Goal: Information Seeking & Learning: Compare options

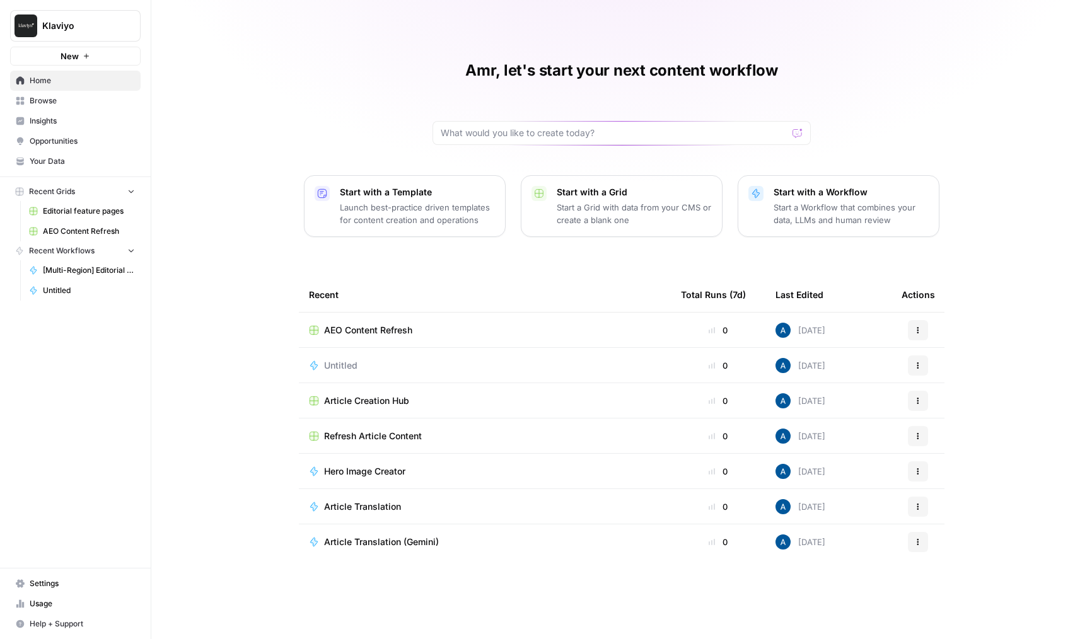
click at [83, 115] on link "Insights" at bounding box center [75, 121] width 131 height 20
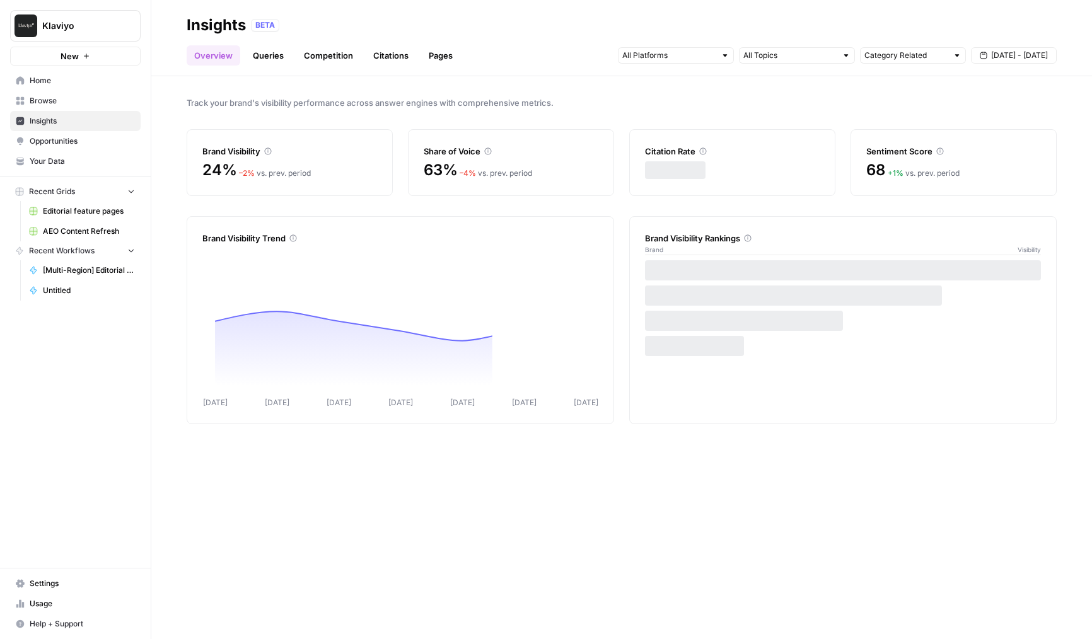
click at [270, 59] on link "Queries" at bounding box center [268, 55] width 46 height 20
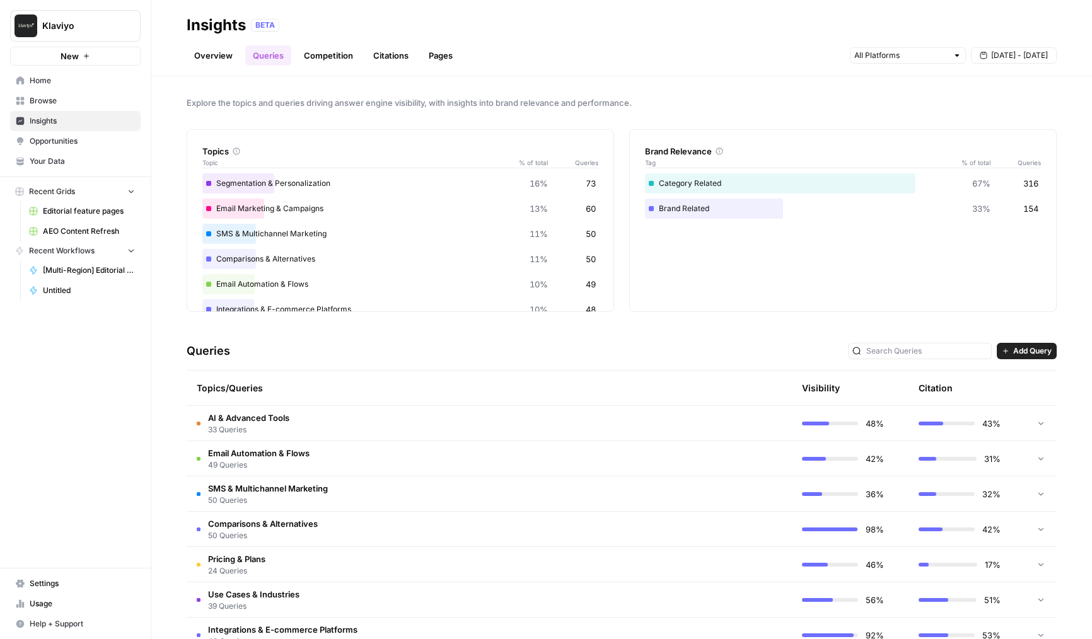
click at [466, 527] on td "Comparisons & Alternatives 50 Queries" at bounding box center [430, 529] width 486 height 35
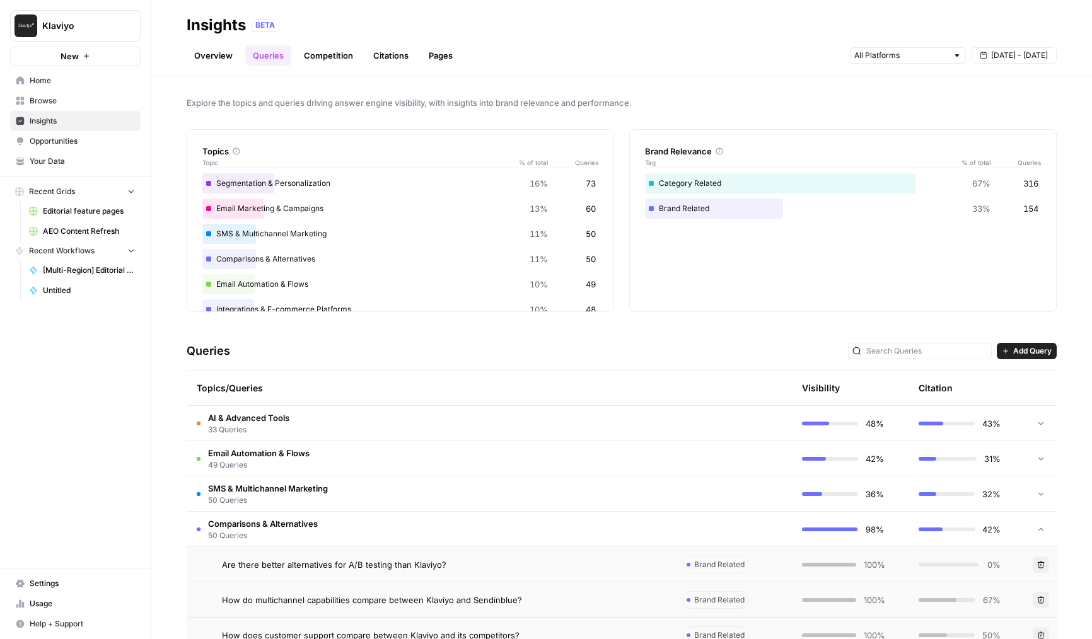
scroll to position [204, 0]
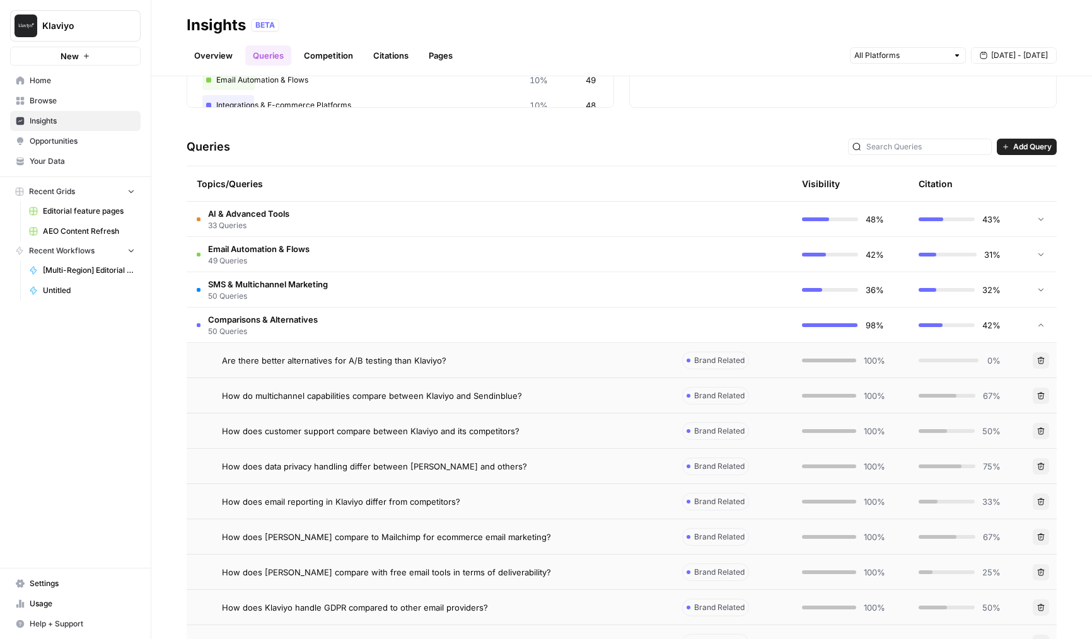
click at [519, 384] on td "How do multichannel capabilities compare between Klaviyo and Sendinblue?" at bounding box center [430, 395] width 486 height 35
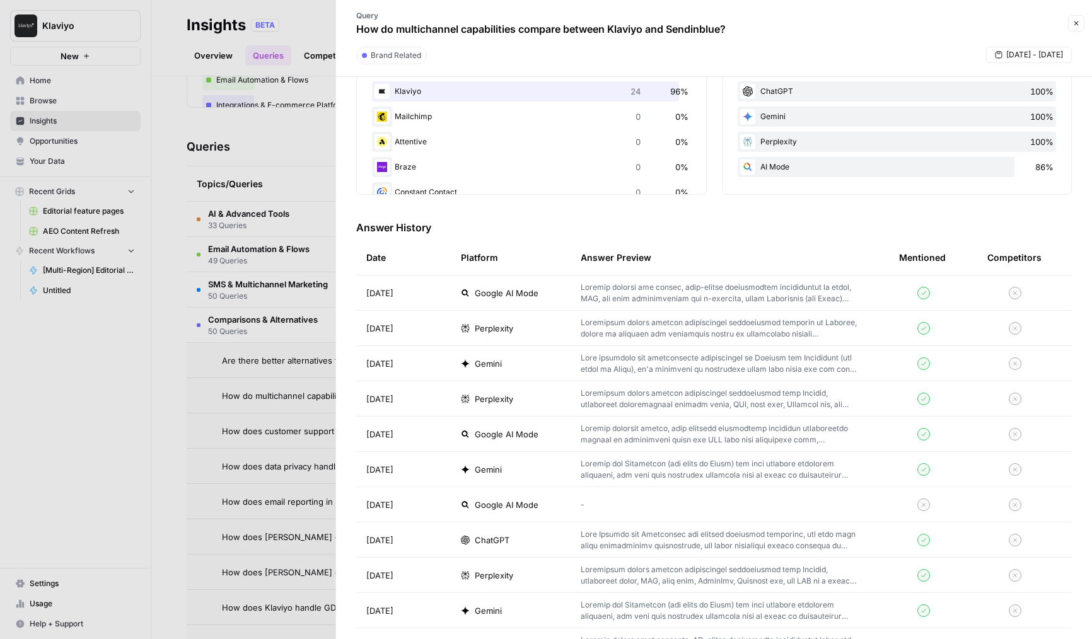
scroll to position [248, 0]
click at [658, 414] on td at bounding box center [730, 431] width 318 height 35
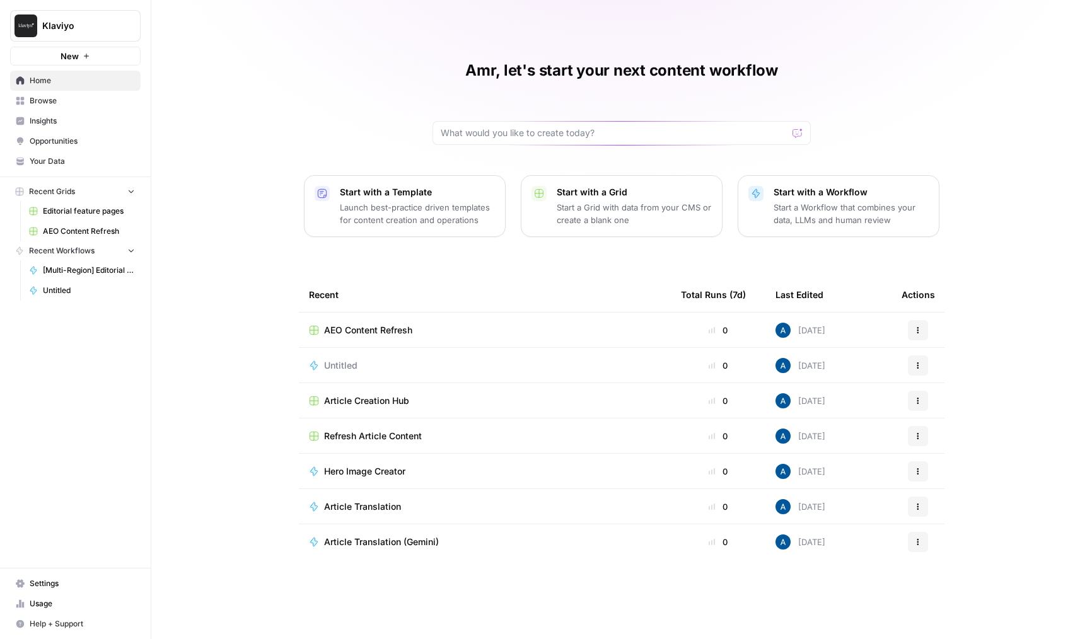
click at [61, 98] on span "Browse" at bounding box center [82, 100] width 105 height 11
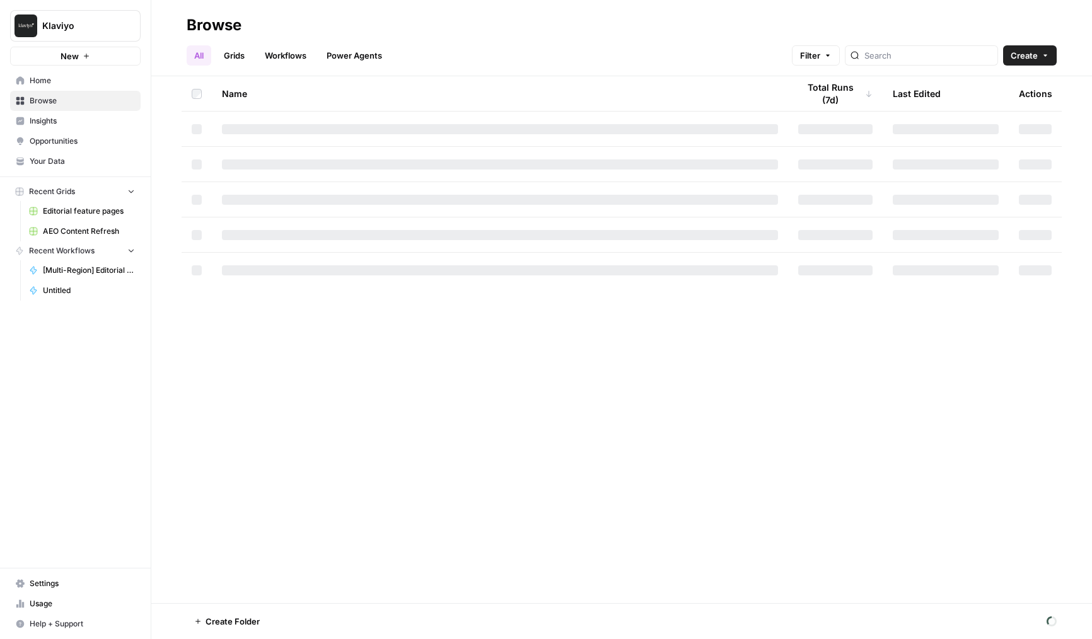
click at [84, 124] on span "Insights" at bounding box center [82, 120] width 105 height 11
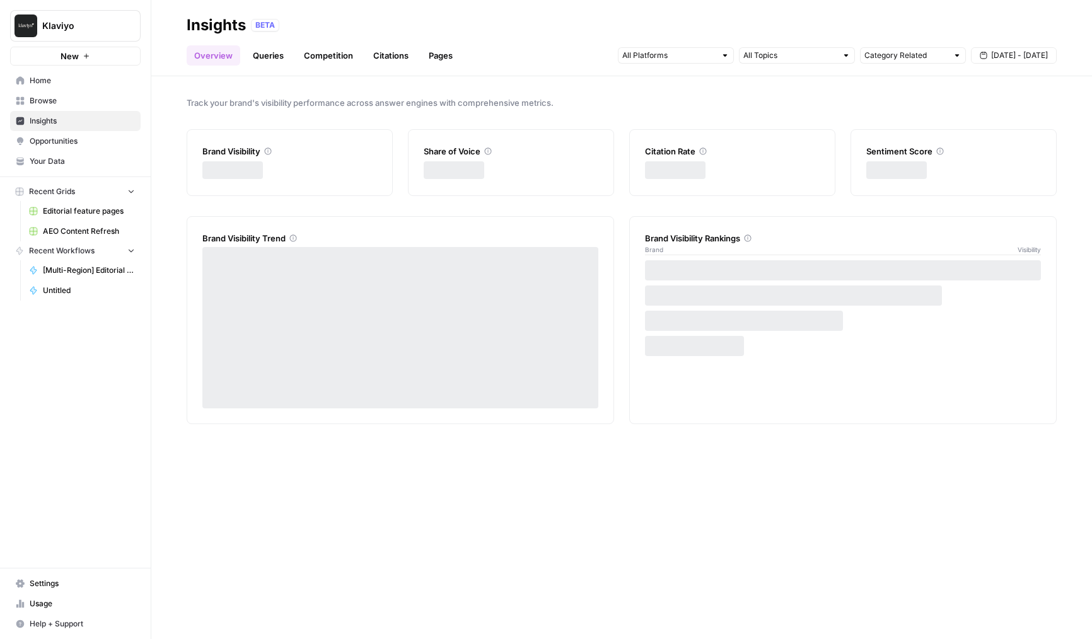
click at [316, 54] on link "Competition" at bounding box center [328, 55] width 64 height 20
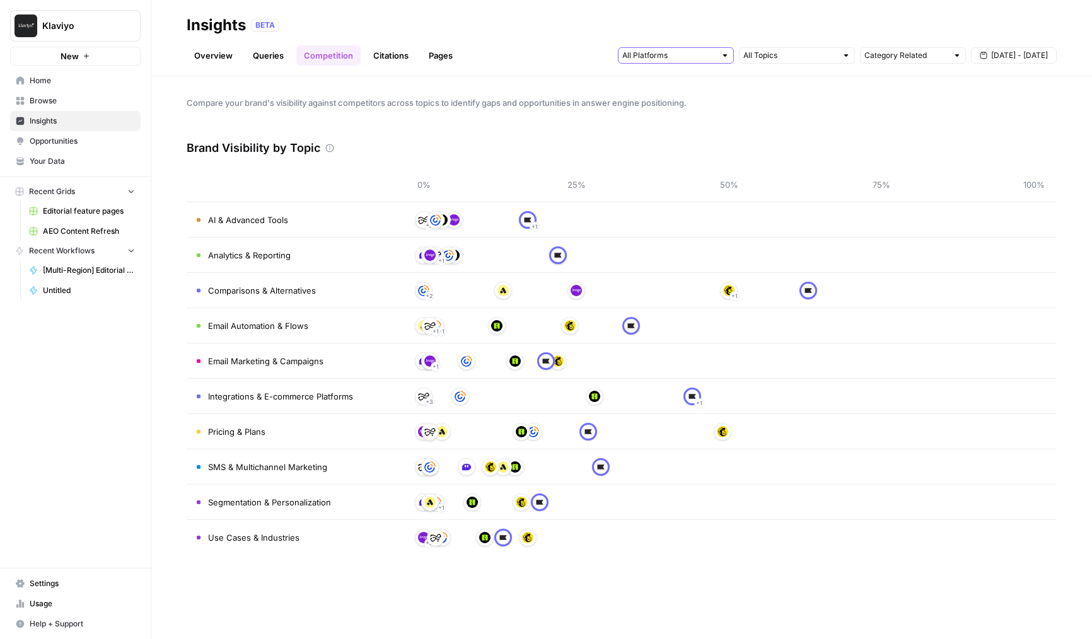
click at [658, 57] on input "text" at bounding box center [668, 55] width 93 height 13
click at [667, 105] on span "ChatGPT" at bounding box center [675, 101] width 64 height 13
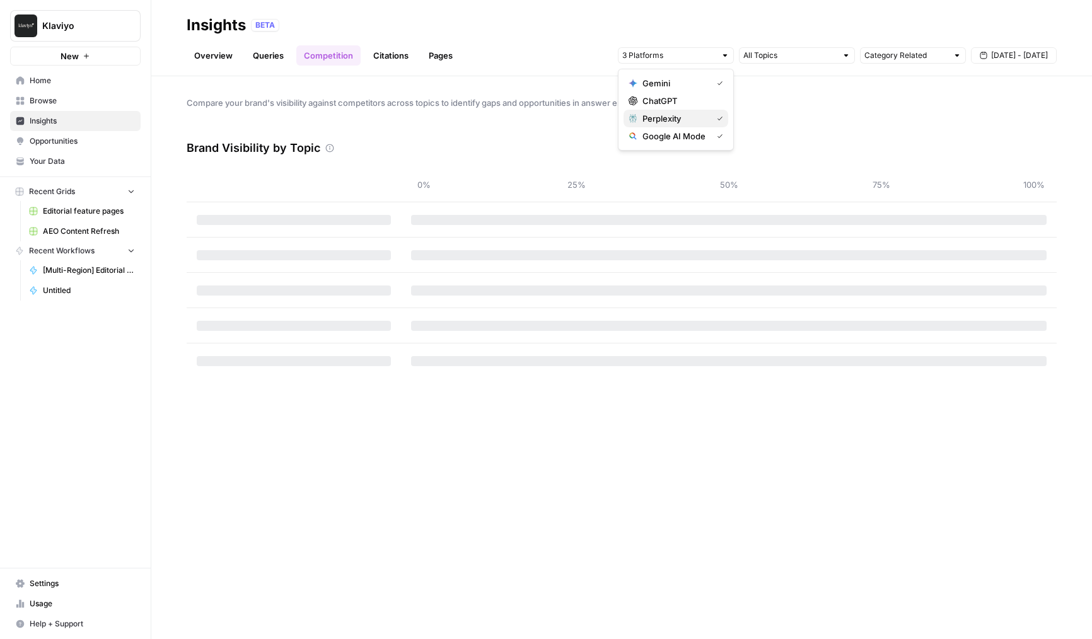
click at [667, 114] on span "Perplexity" at bounding box center [675, 118] width 64 height 13
click at [670, 137] on span "Google AI Mode" at bounding box center [675, 136] width 64 height 13
click at [571, 44] on div "Overview Queries Competition Citations Pages Category Related Sep 12 - Sep 18" at bounding box center [622, 50] width 870 height 30
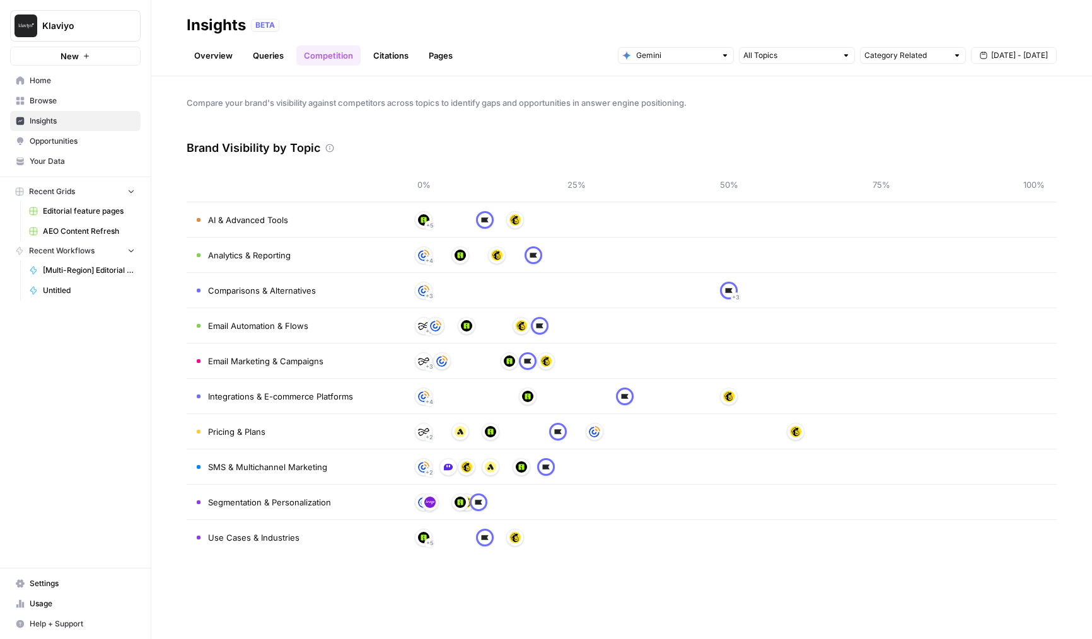
click at [697, 46] on div "Category Related Sep 12 - Sep 18" at bounding box center [837, 55] width 439 height 20
click at [701, 50] on input "text" at bounding box center [675, 55] width 79 height 13
click at [673, 105] on span "ChatGPT" at bounding box center [681, 101] width 76 height 13
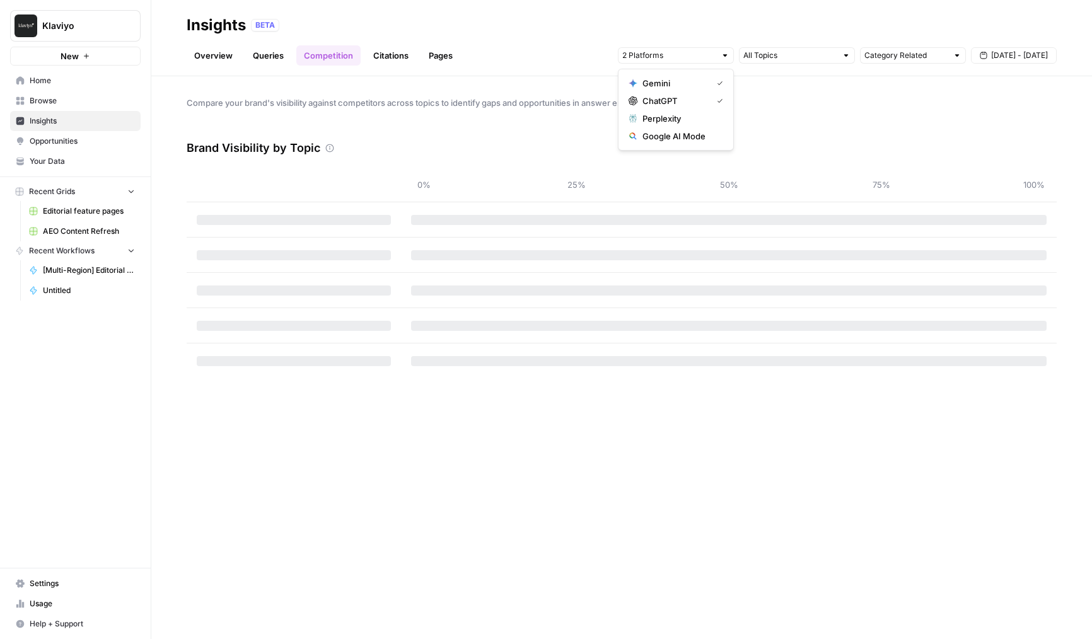
click at [671, 124] on span "Perplexity" at bounding box center [681, 118] width 76 height 13
click at [672, 138] on span "Google AI Mode" at bounding box center [681, 136] width 76 height 13
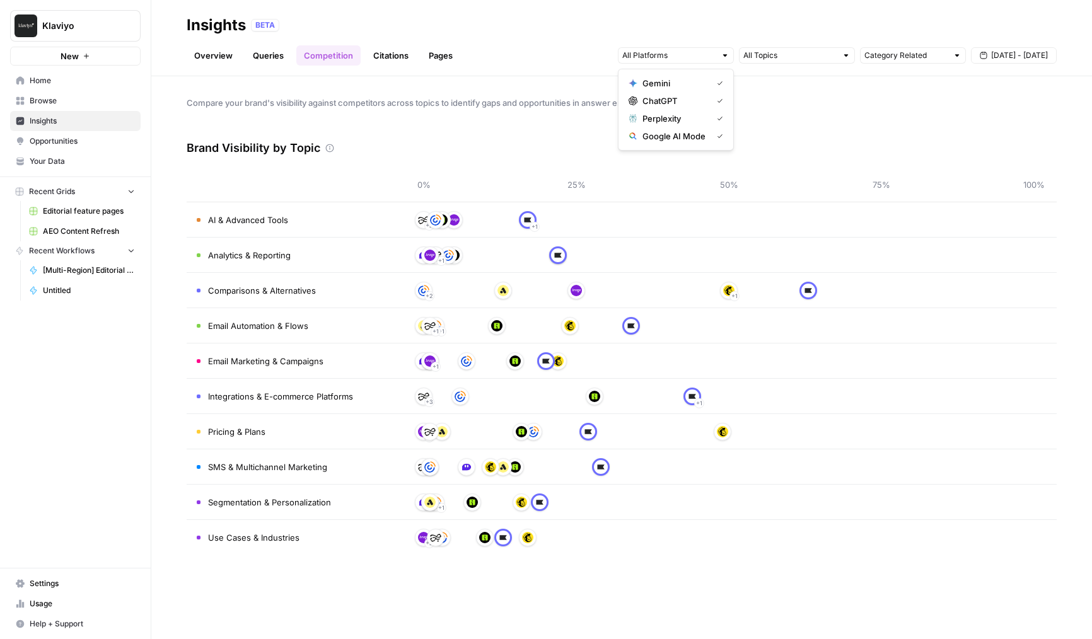
click at [549, 76] on div "Compare your brand's visibility against competitors across topics to identify g…" at bounding box center [621, 357] width 941 height 563
click at [806, 55] on input "text" at bounding box center [789, 55] width 93 height 13
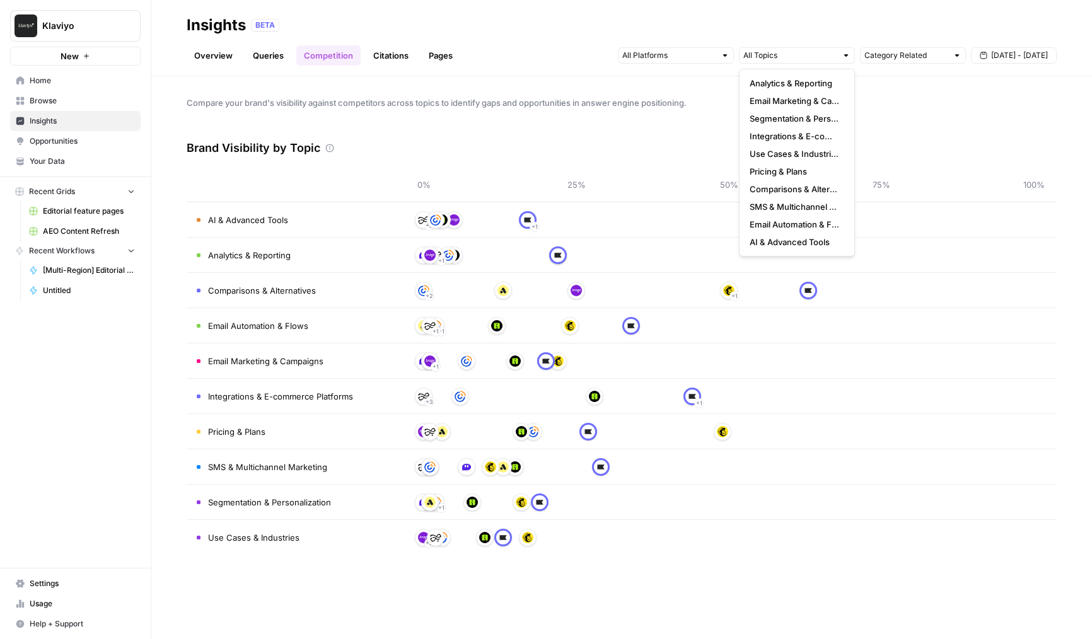
click at [802, 36] on div "Overview Queries Competition Citations Pages Category Related Sep 12 - Sep 18" at bounding box center [622, 50] width 870 height 30
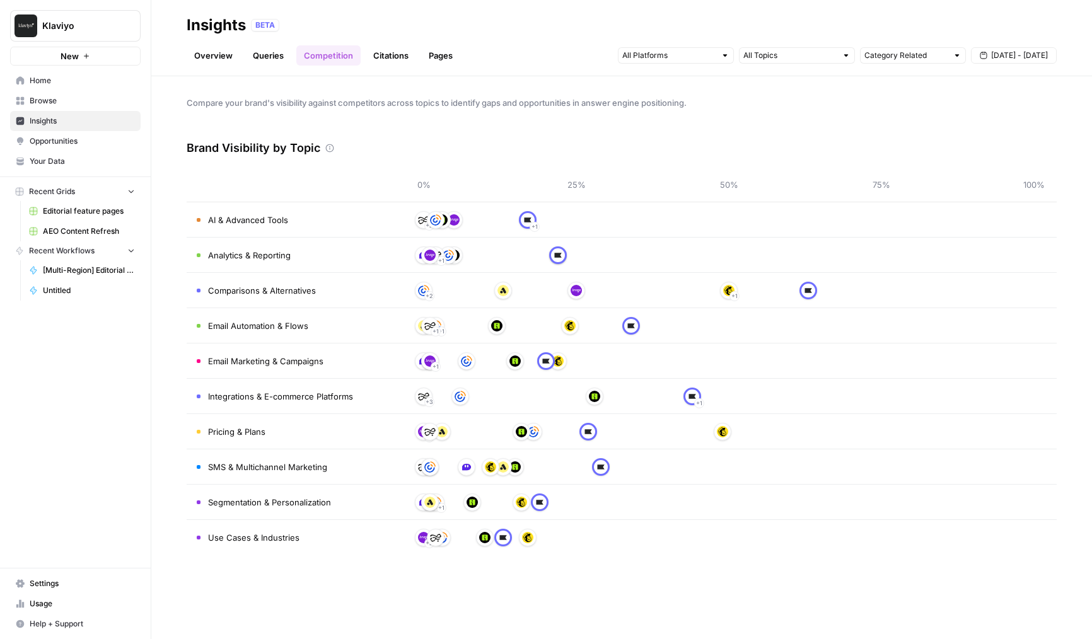
click at [921, 66] on header "Insights BETA Overview Queries Competition Citations Pages Category Related Sep…" at bounding box center [621, 38] width 941 height 76
click at [387, 58] on link "Citations" at bounding box center [391, 55] width 50 height 20
